Goal: Task Accomplishment & Management: Use online tool/utility

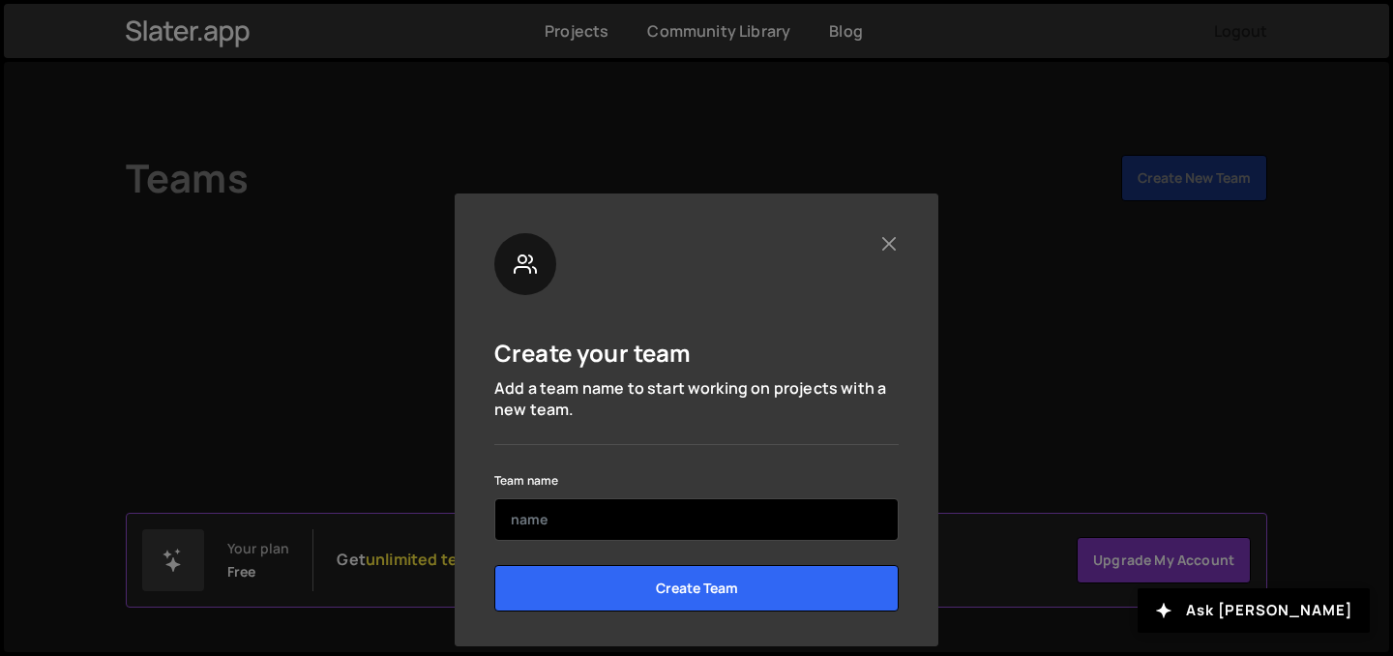
click at [650, 503] on input "text" at bounding box center [696, 519] width 404 height 43
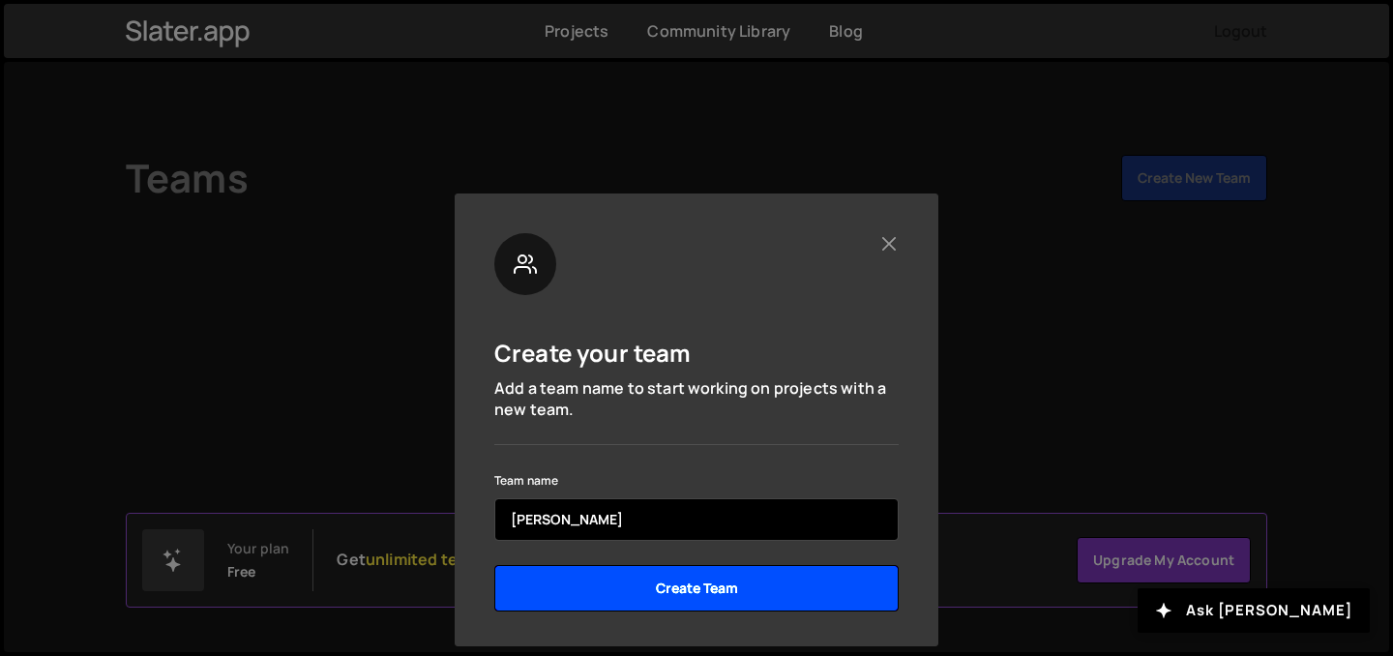
type input "[PERSON_NAME]"
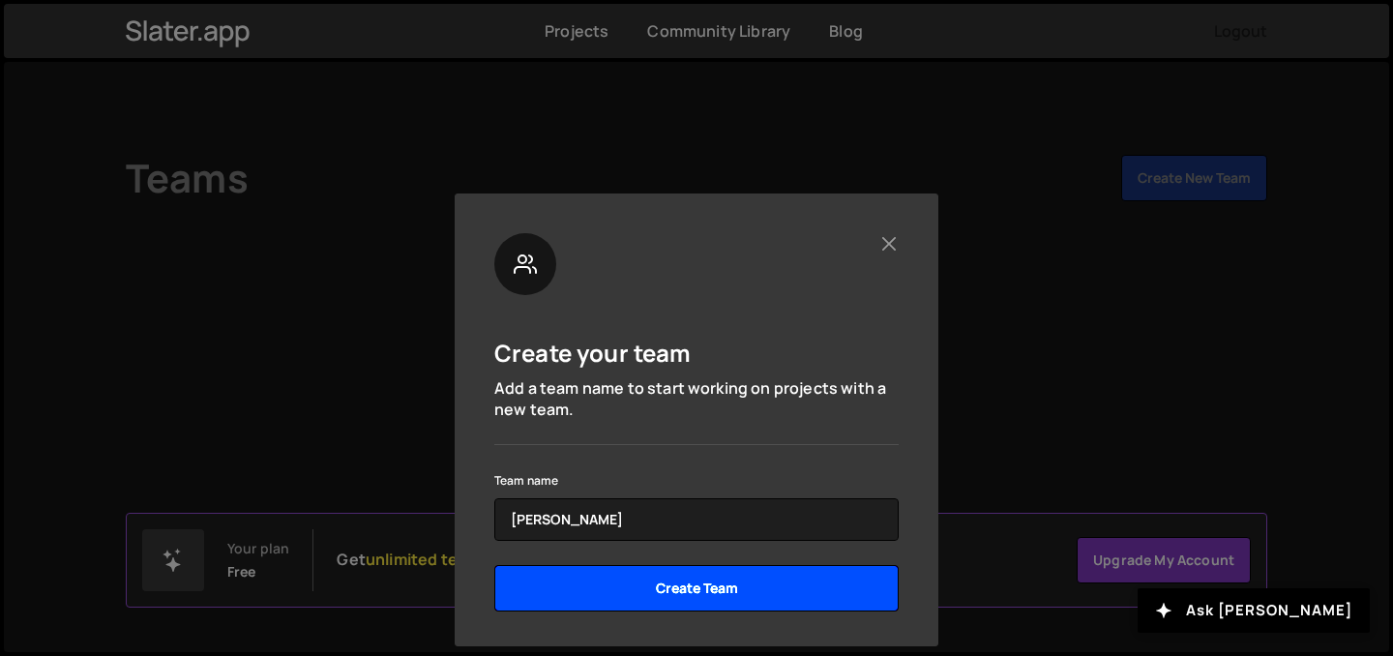
click at [679, 589] on input "Create Team" at bounding box center [696, 588] width 404 height 46
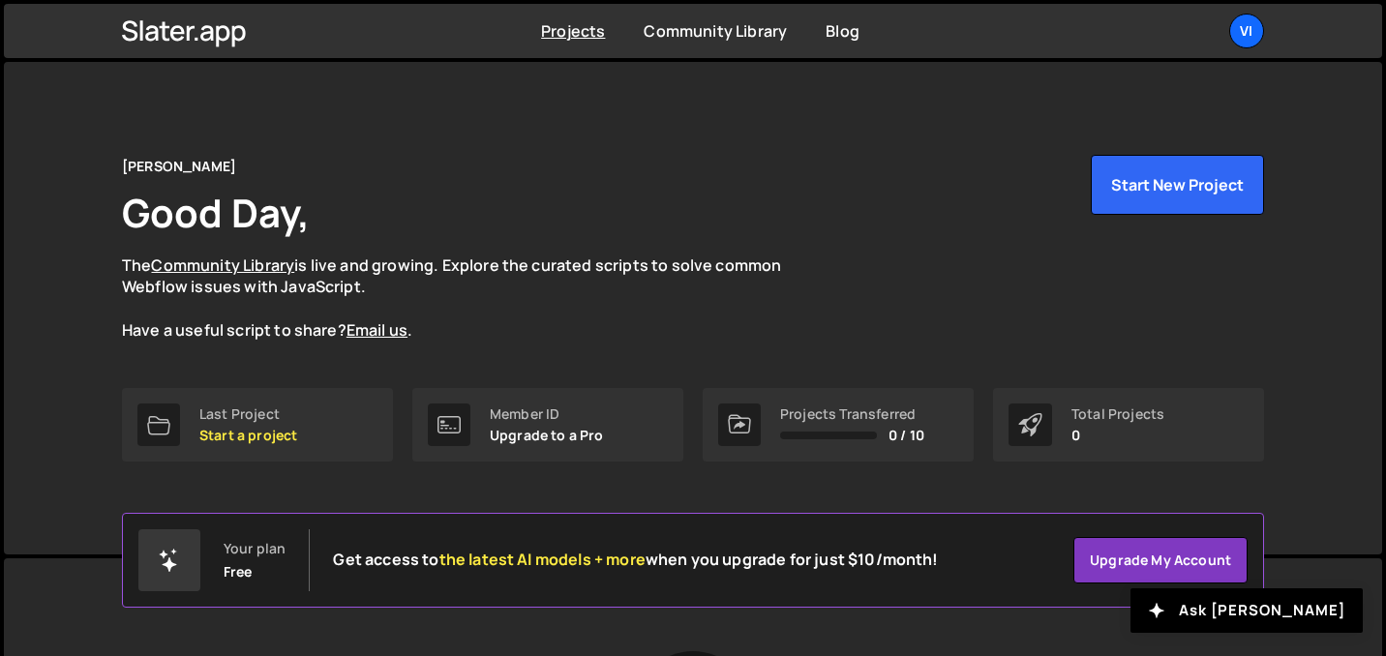
click at [1208, 223] on div "[PERSON_NAME] Good Day, The Community Library is live and growing. Explore the …" at bounding box center [693, 248] width 1142 height 187
click at [1199, 194] on button "Start New Project" at bounding box center [1177, 185] width 173 height 60
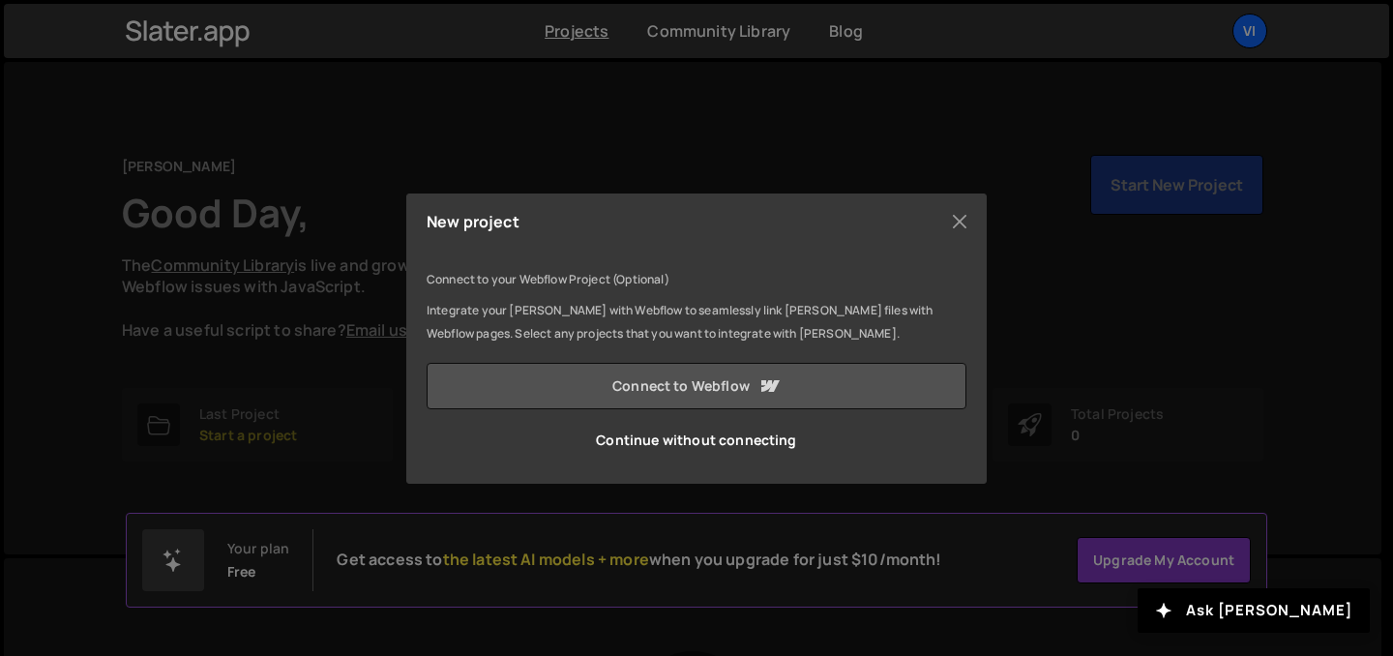
click at [770, 381] on icon at bounding box center [771, 386] width 18 height 12
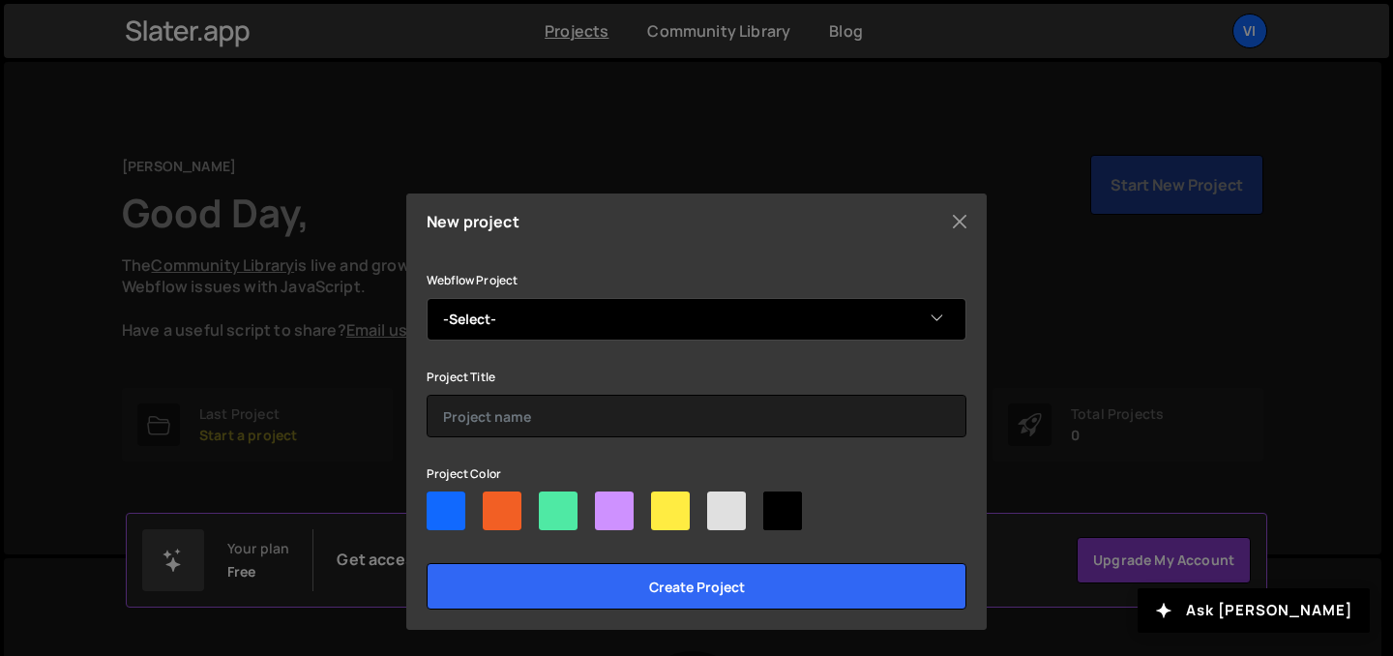
click at [696, 321] on select "-Select- Toiture" at bounding box center [697, 319] width 540 height 43
select select "68e3ea80a9d4eeeff90df337"
click at [427, 298] on select "-Select- Toiture" at bounding box center [697, 319] width 540 height 43
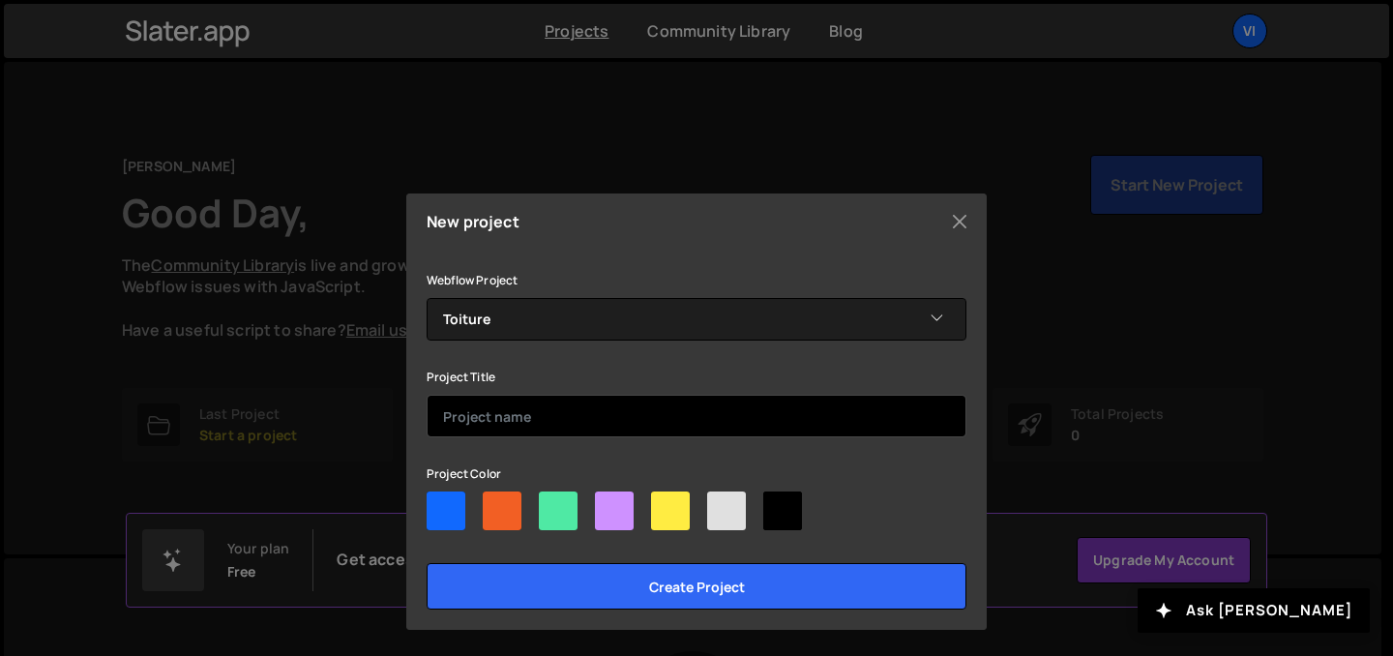
click at [574, 432] on input "text" at bounding box center [697, 416] width 540 height 43
type input "T"
click at [473, 410] on input "tOITURE" at bounding box center [697, 416] width 540 height 43
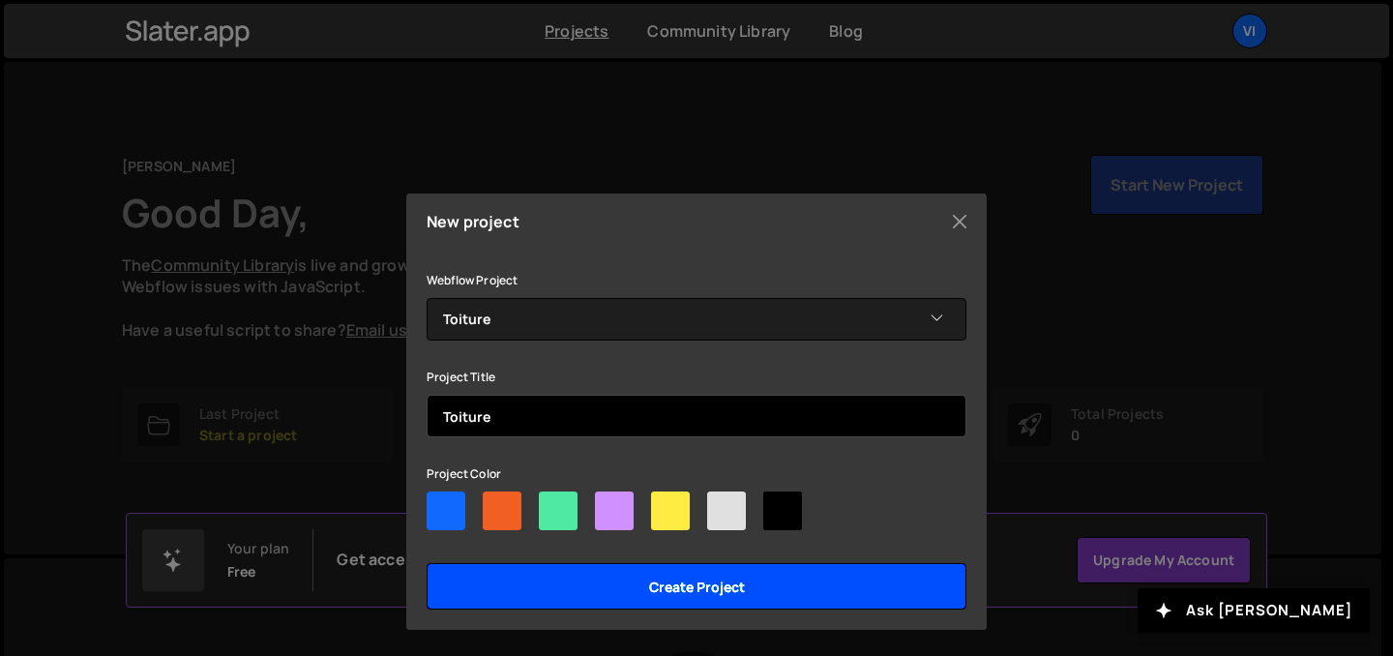
type input "Toiture"
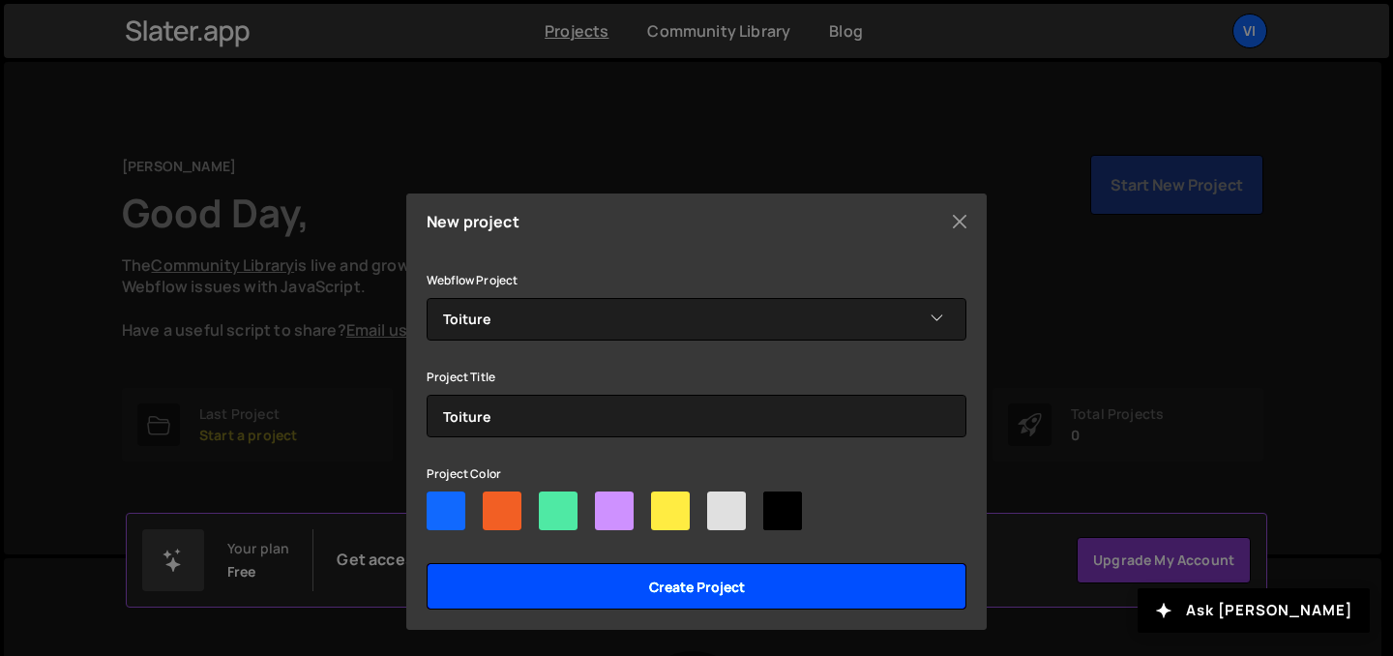
click at [503, 583] on input "Create project" at bounding box center [697, 586] width 540 height 46
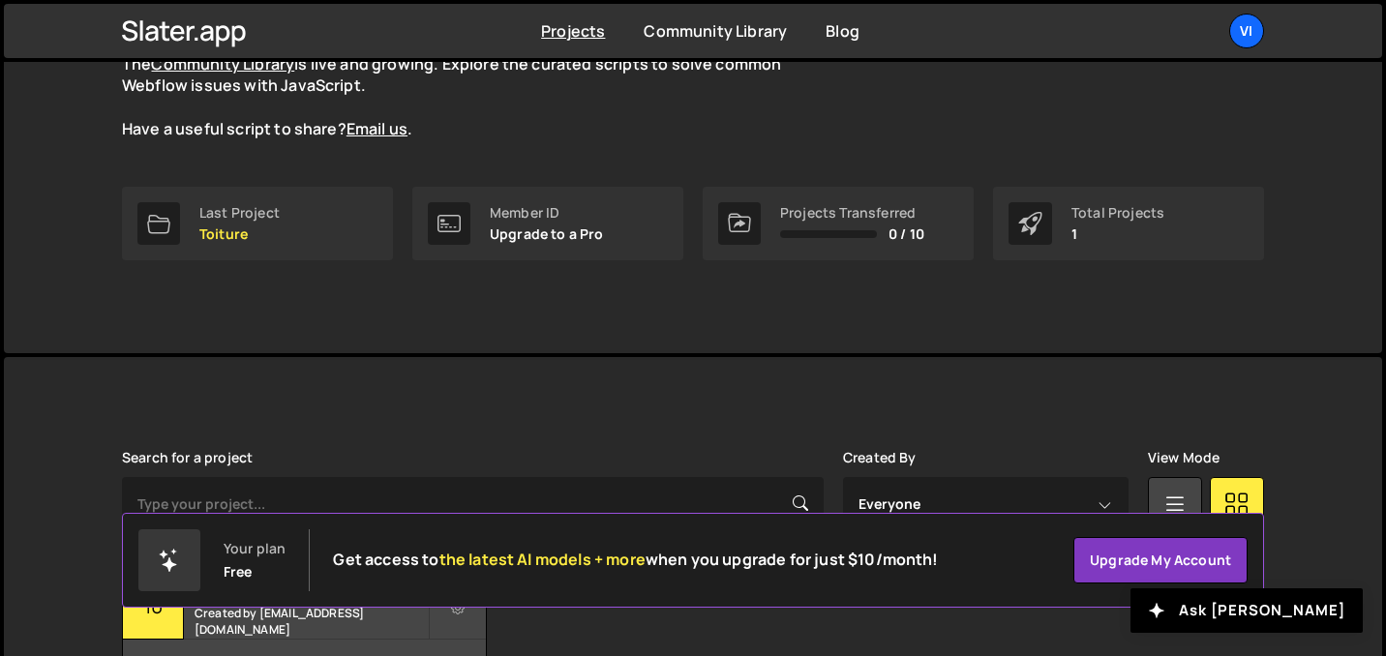
scroll to position [12, 0]
